Goal: Information Seeking & Learning: Find specific fact

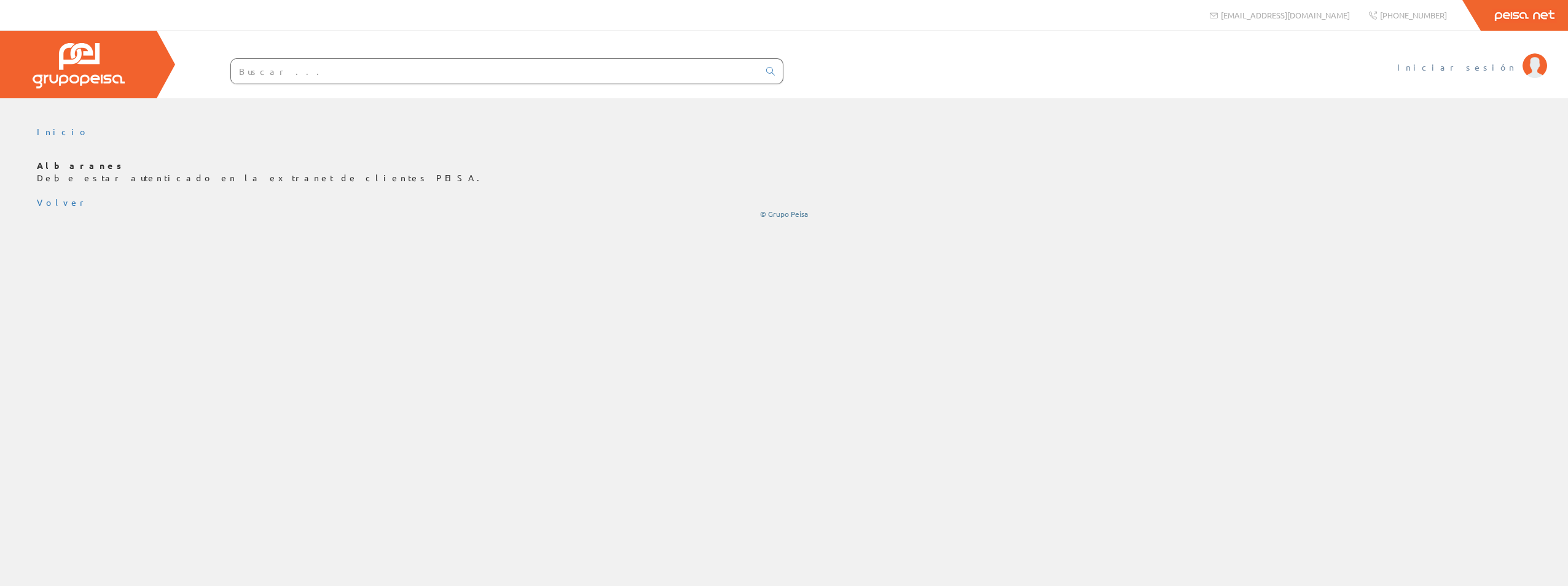
click at [1502, 68] on span "Iniciar sesión" at bounding box center [1457, 66] width 119 height 13
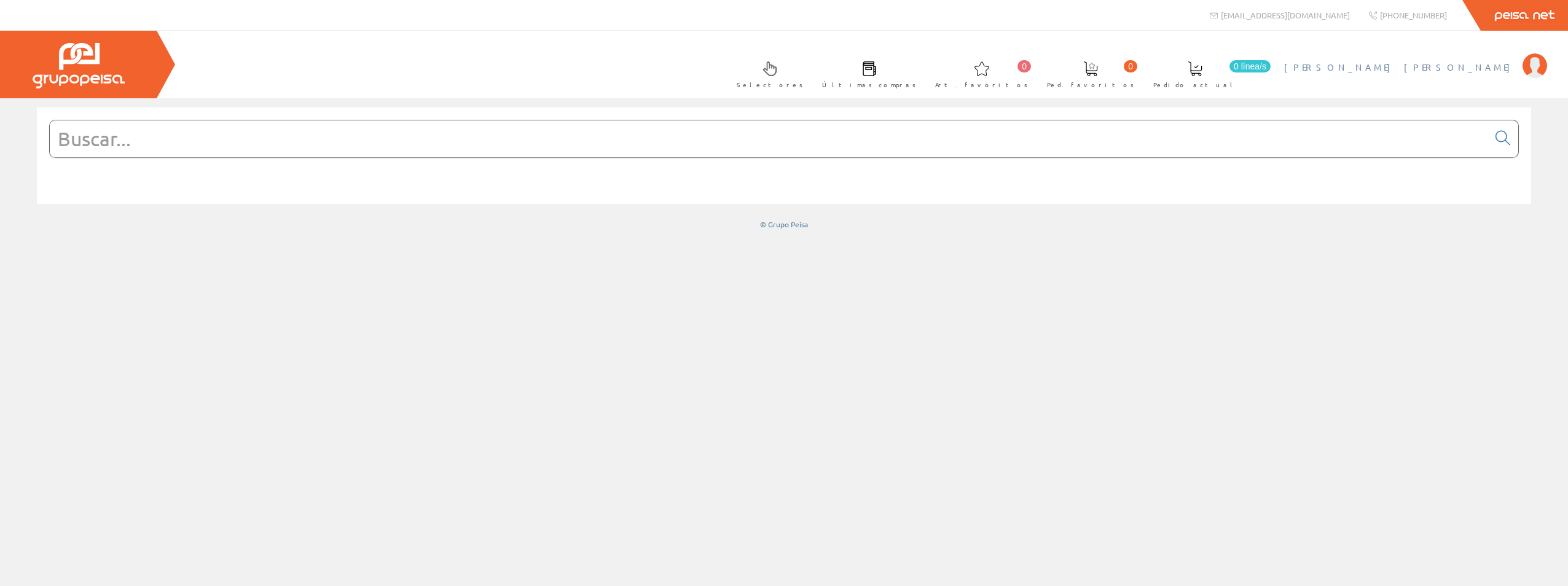
click at [1465, 66] on span "Mari Carmen Navas" at bounding box center [1400, 66] width 232 height 13
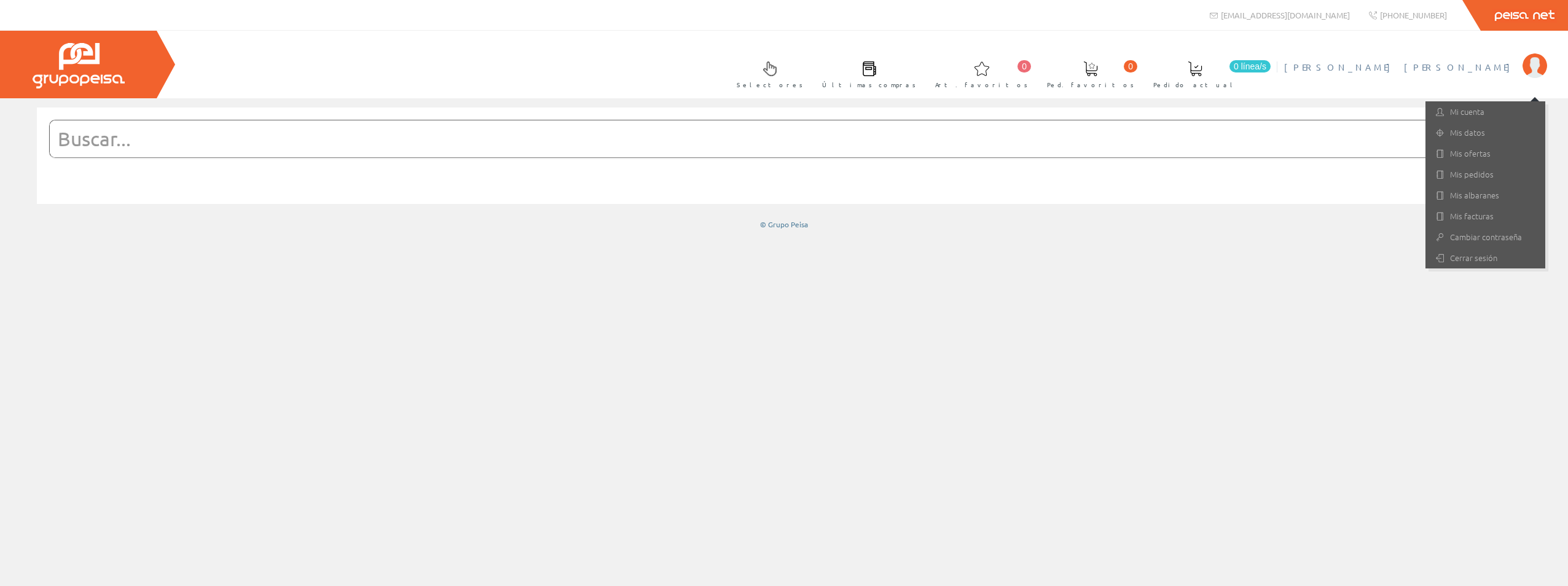
click at [652, 146] on input "text" at bounding box center [768, 139] width 1438 height 37
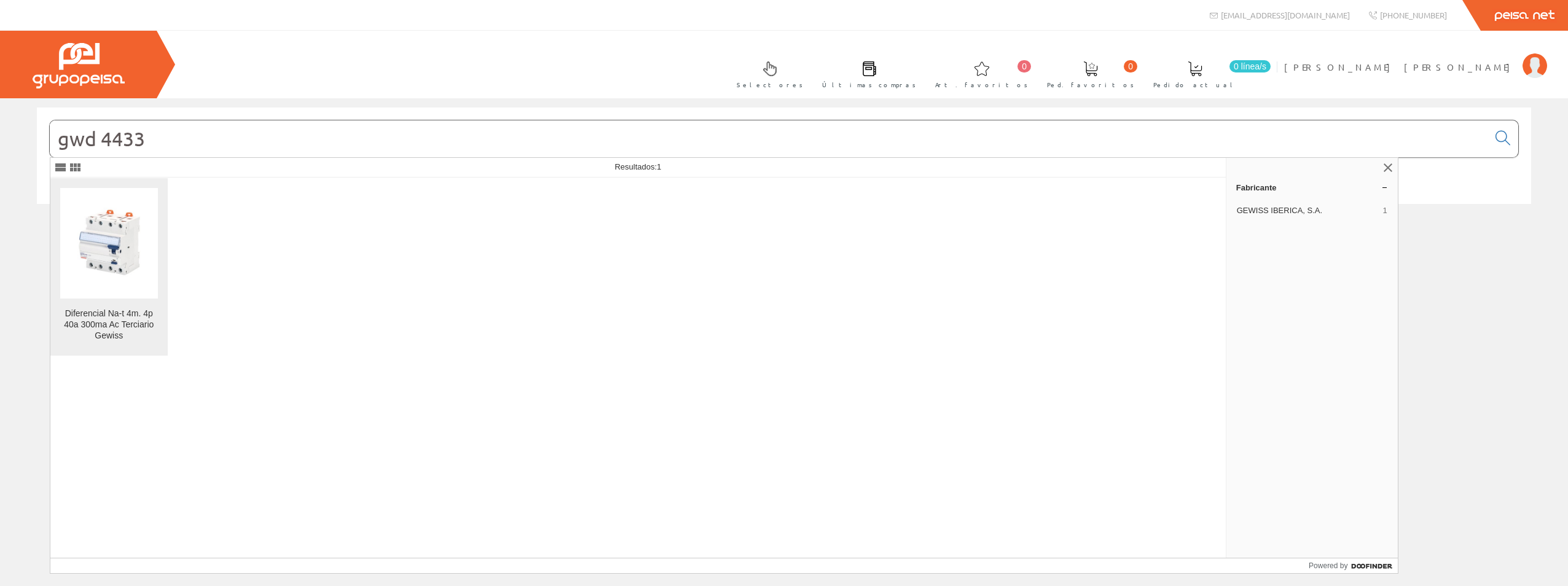
type input "gwd 4433"
click at [87, 262] on img at bounding box center [109, 243] width 98 height 98
